Goal: Check status: Check status

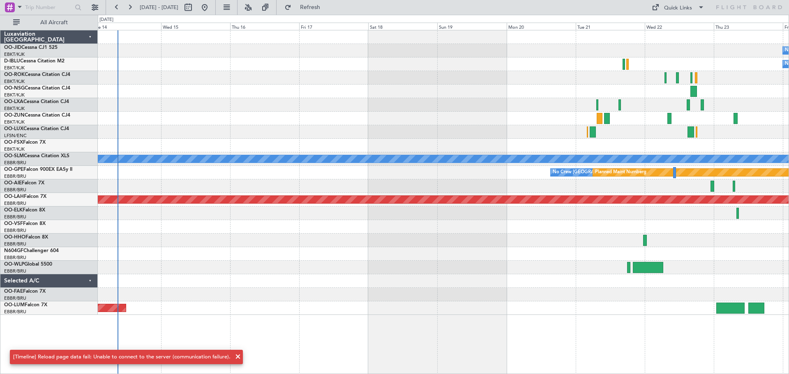
click at [346, 317] on div "No Crew No Crew Owner [GEOGRAPHIC_DATA]-[GEOGRAPHIC_DATA] A/C Unavailable [GEOG…" at bounding box center [443, 202] width 691 height 344
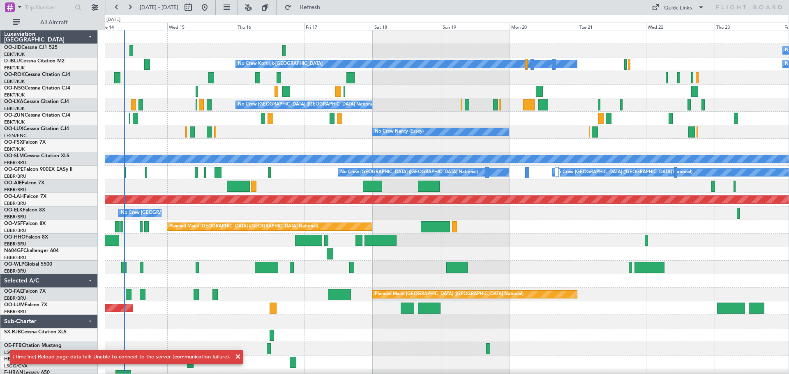
click at [236, 355] on span at bounding box center [238, 357] width 10 height 10
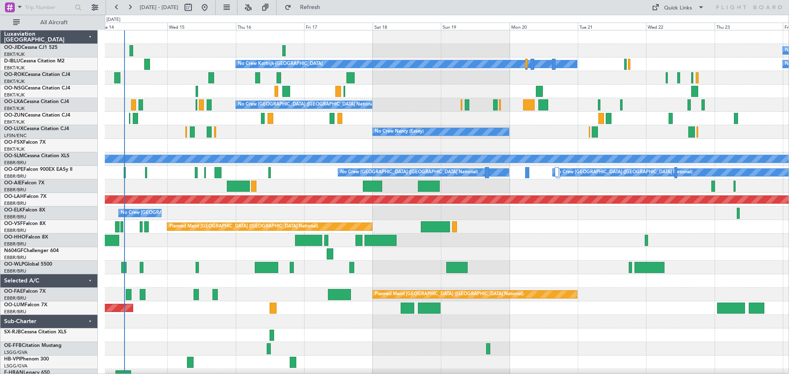
scroll to position [0, 0]
click at [210, 145] on div at bounding box center [446, 146] width 683 height 14
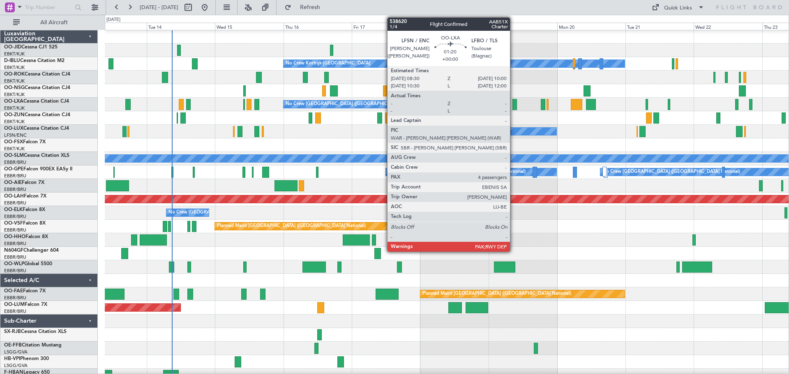
click at [513, 104] on div at bounding box center [514, 104] width 5 height 11
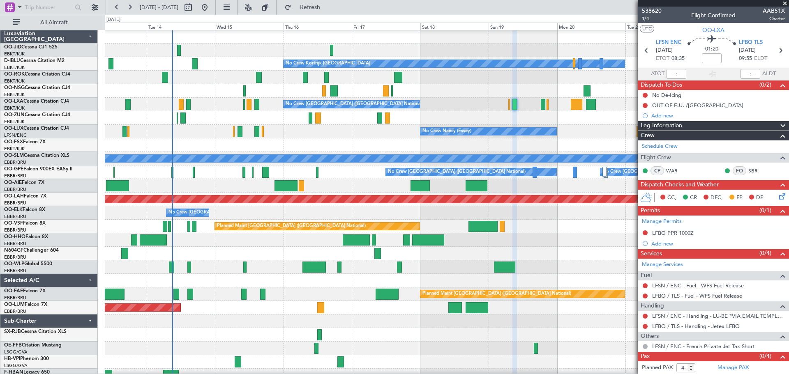
scroll to position [0, 0]
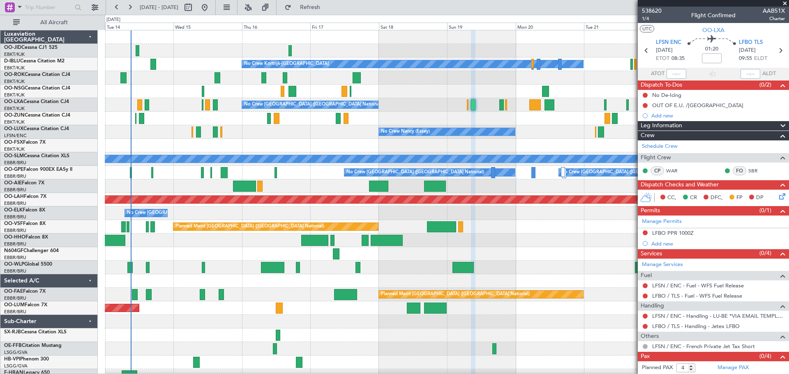
click at [182, 140] on div "No Crew No Crew Kortrijk-[GEOGRAPHIC_DATA] No Crew Owner [GEOGRAPHIC_DATA]-[GEO…" at bounding box center [446, 206] width 683 height 352
click at [216, 94] on div "No Crew No Crew Kortrijk-[GEOGRAPHIC_DATA] No Crew Owner [GEOGRAPHIC_DATA]-[GEO…" at bounding box center [446, 206] width 683 height 352
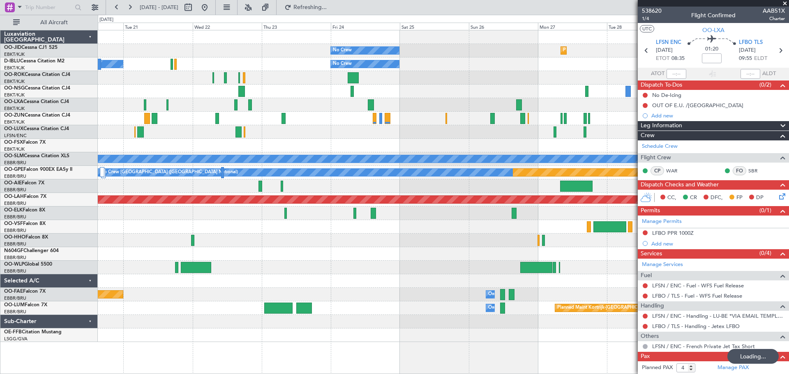
click at [174, 67] on div at bounding box center [175, 64] width 2 height 11
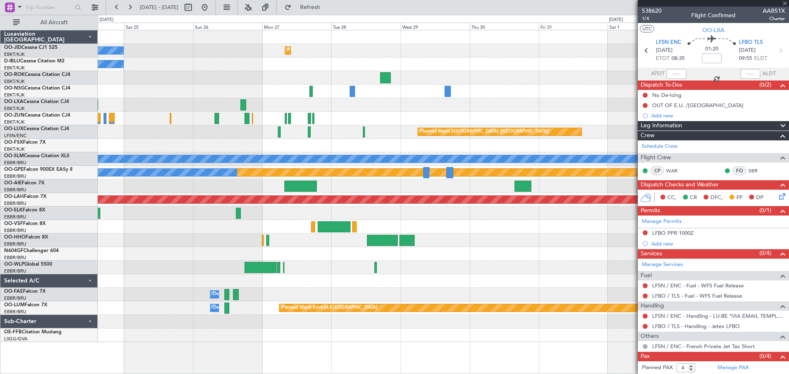
click at [228, 68] on div "No Crew" at bounding box center [443, 65] width 690 height 14
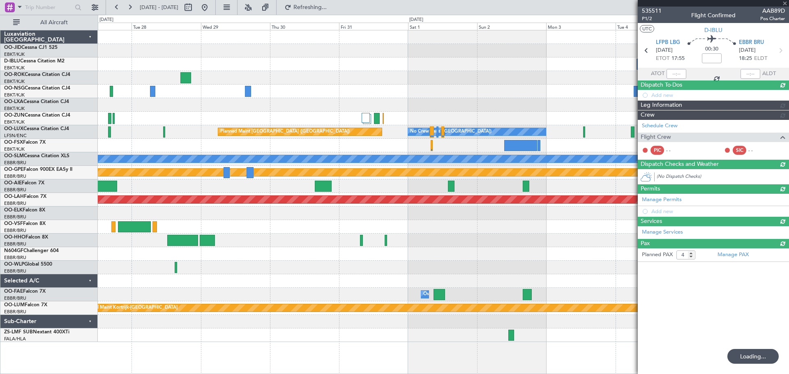
type input "0"
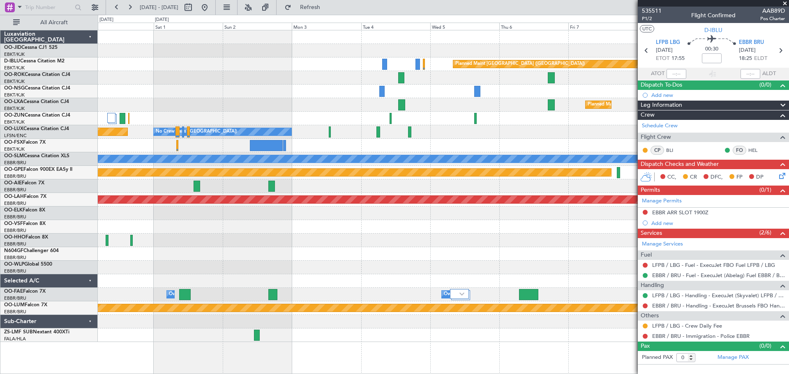
click at [256, 79] on div at bounding box center [443, 78] width 690 height 14
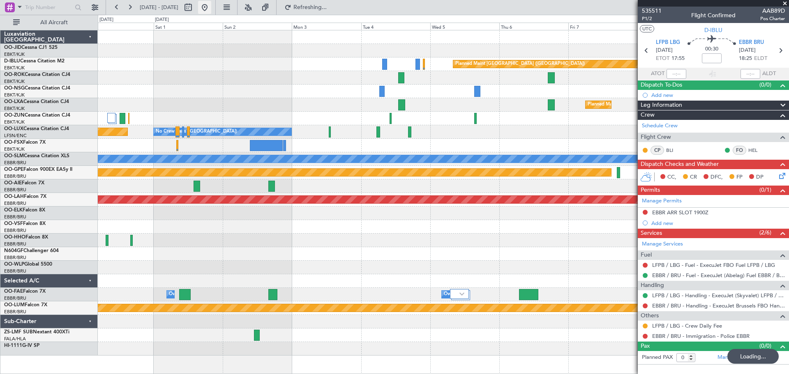
click at [211, 7] on button at bounding box center [204, 7] width 13 height 13
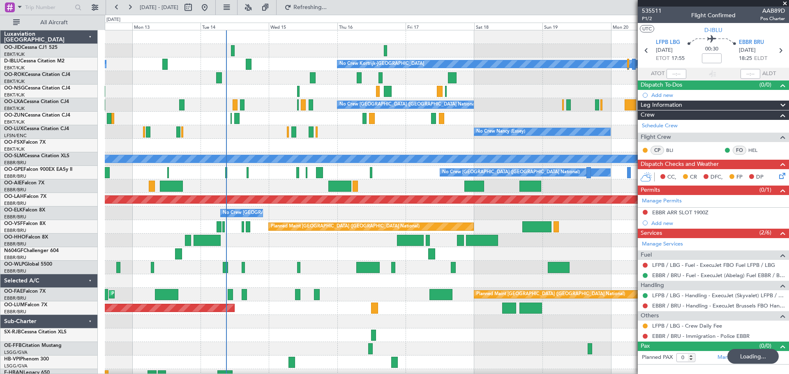
click at [219, 122] on div "No Crew Owner [GEOGRAPHIC_DATA]-[GEOGRAPHIC_DATA] No Crew Kortrijk-[GEOGRAPHIC_…" at bounding box center [446, 206] width 683 height 352
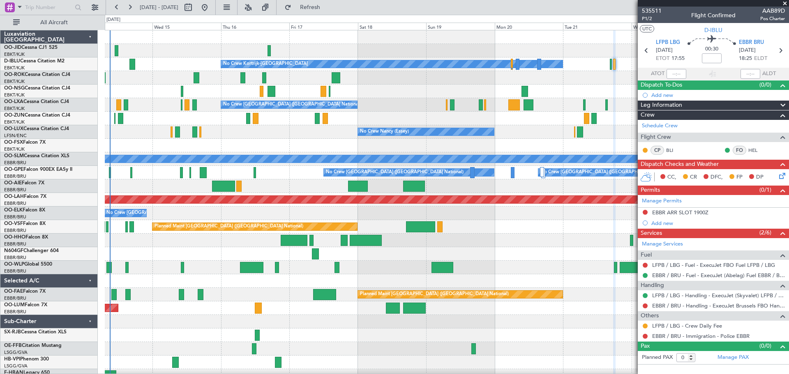
scroll to position [8, 0]
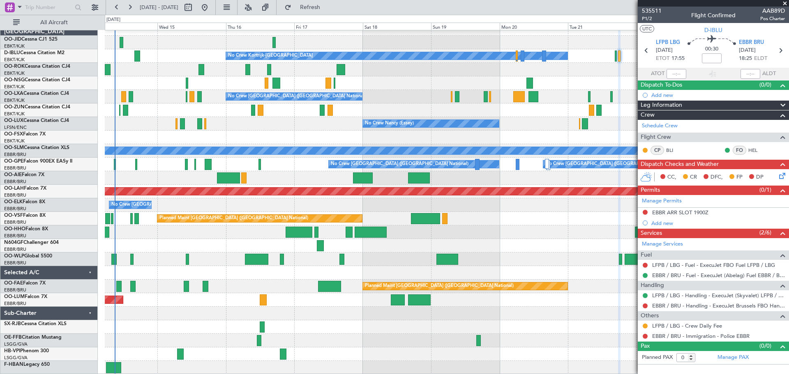
click at [158, 311] on div at bounding box center [446, 314] width 683 height 14
click at [223, 128] on div "No Crew Nancy (Essey)" at bounding box center [446, 124] width 683 height 14
click at [180, 76] on div at bounding box center [446, 70] width 683 height 14
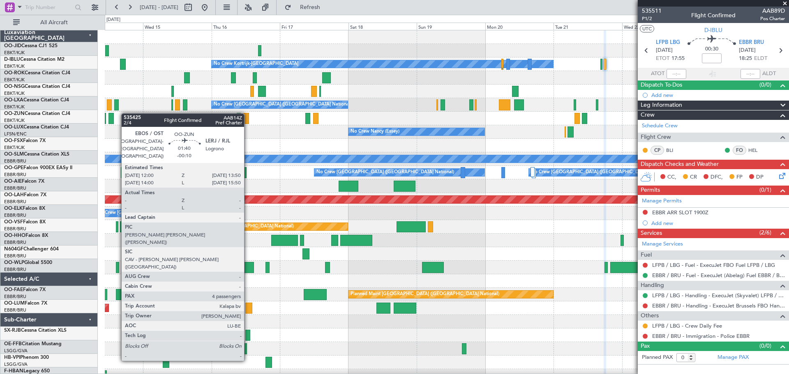
scroll to position [0, 0]
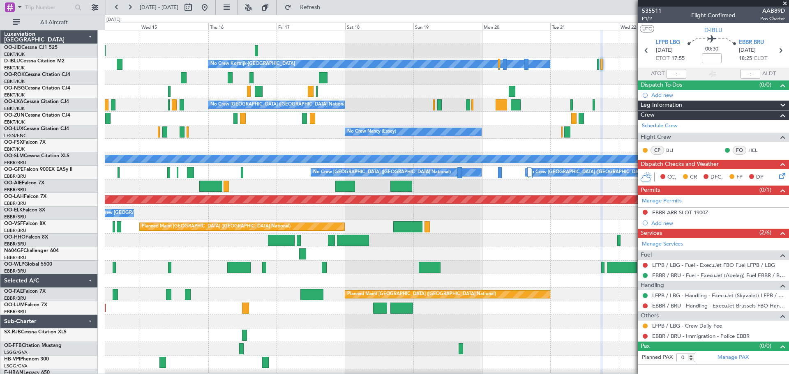
click at [137, 118] on div "No Crew No Crew Kortrijk-[GEOGRAPHIC_DATA] No Crew Owner [GEOGRAPHIC_DATA]-[GEO…" at bounding box center [446, 206] width 683 height 352
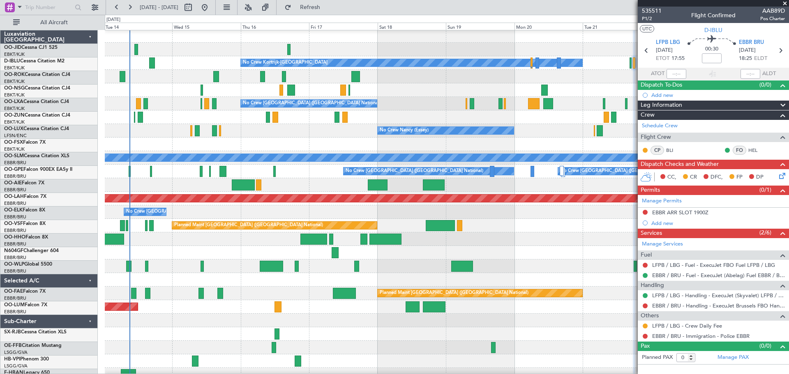
scroll to position [1, 0]
click at [226, 140] on div at bounding box center [446, 145] width 683 height 14
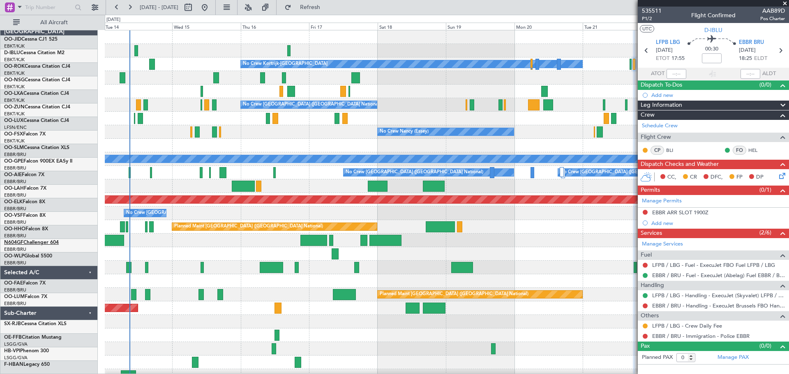
scroll to position [0, 0]
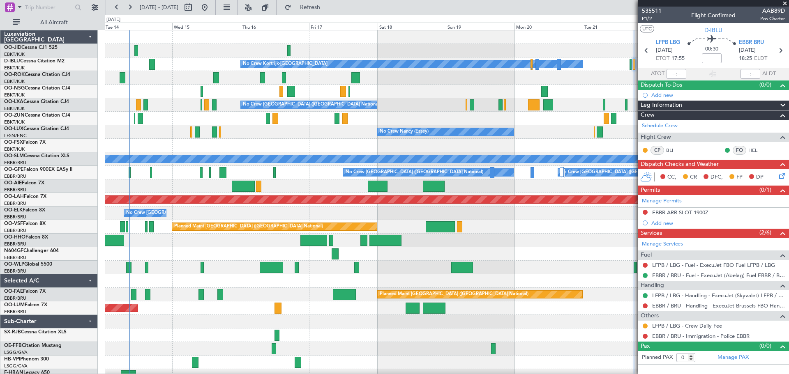
click at [420, 87] on div at bounding box center [446, 92] width 683 height 14
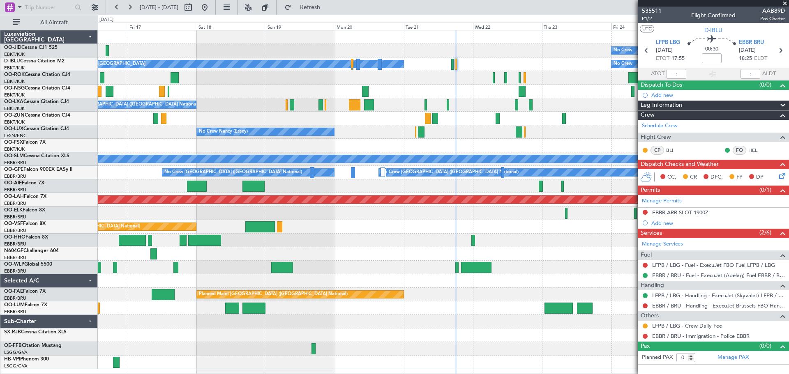
click at [421, 101] on div "No Crew Planned Maint [GEOGRAPHIC_DATA]-[GEOGRAPHIC_DATA] No Crew Kortrijk-[GEO…" at bounding box center [443, 199] width 690 height 339
click at [559, 117] on div "No Crew Planned Maint [GEOGRAPHIC_DATA]-[GEOGRAPHIC_DATA] No Crew Kortrijk-[GEO…" at bounding box center [443, 192] width 690 height 325
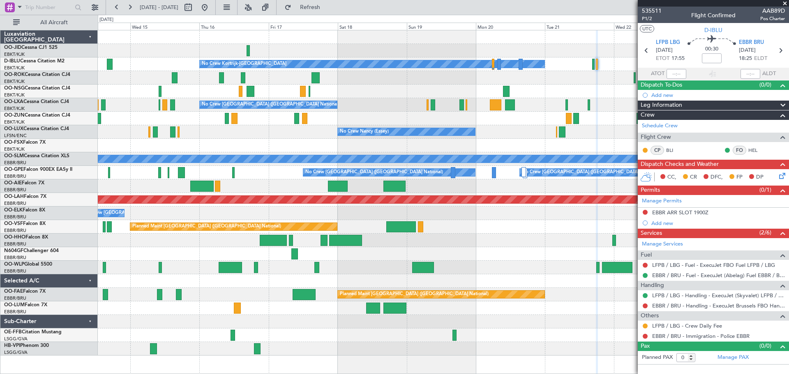
click at [393, 134] on div "No Crew No Crew Kortrijk-[GEOGRAPHIC_DATA] No Crew Owner [GEOGRAPHIC_DATA]-[GEO…" at bounding box center [443, 192] width 690 height 325
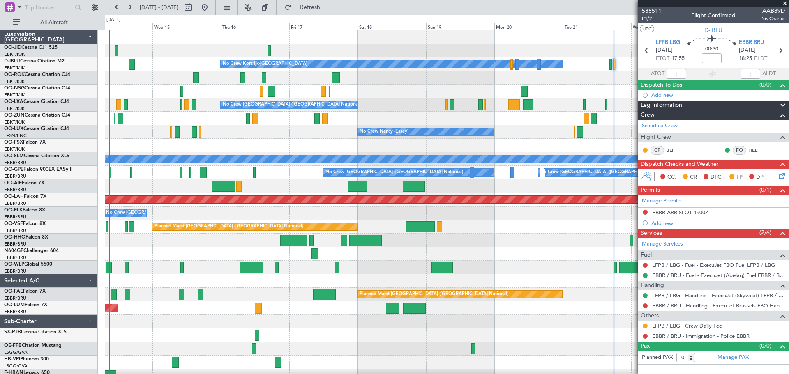
click at [130, 97] on div "No Crew No Crew Kortrijk-[GEOGRAPHIC_DATA] No Crew Owner [GEOGRAPHIC_DATA]-[GEO…" at bounding box center [446, 206] width 683 height 352
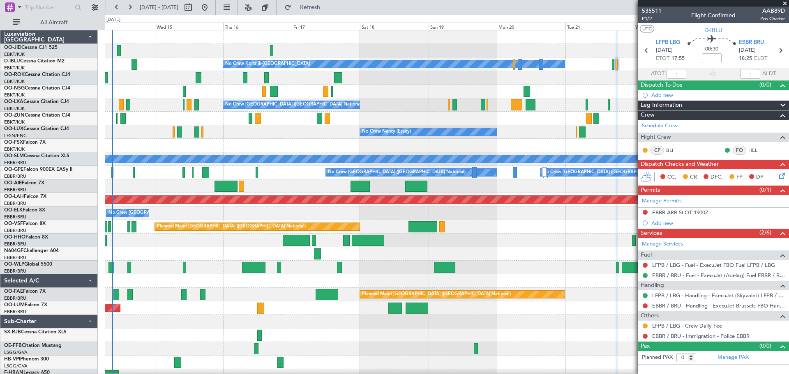
click at [138, 49] on div "No Crew" at bounding box center [446, 51] width 683 height 14
